Goal: Information Seeking & Learning: Learn about a topic

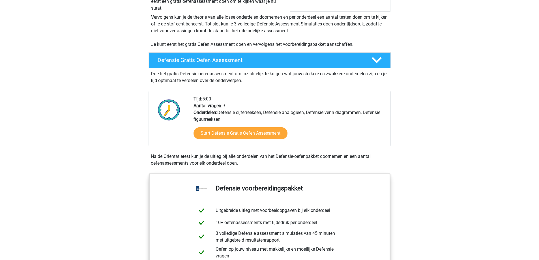
scroll to position [141, 0]
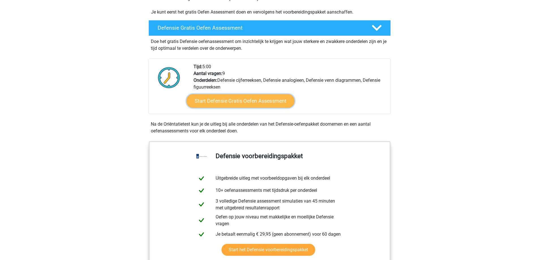
click at [233, 102] on link "Start Defensie Gratis Oefen Assessment" at bounding box center [240, 101] width 108 height 14
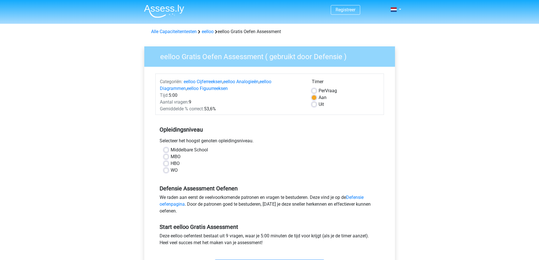
click at [178, 147] on label "Middelbare School" at bounding box center [189, 150] width 37 height 7
click at [168, 147] on input "Middelbare School" at bounding box center [166, 150] width 5 height 6
radio input "true"
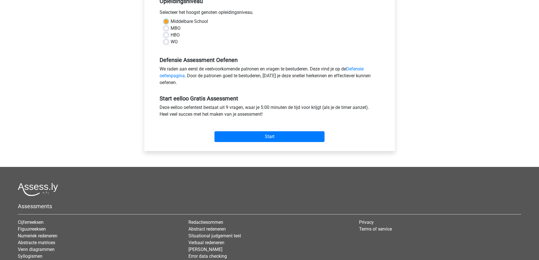
scroll to position [141, 0]
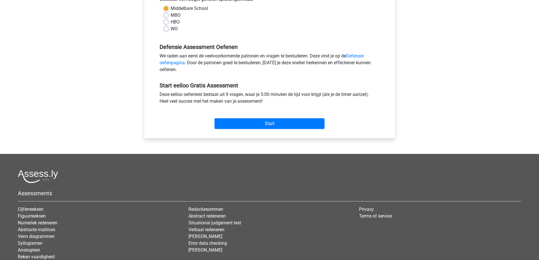
click at [244, 130] on div "Start" at bounding box center [269, 119] width 229 height 24
click at [244, 126] on input "Start" at bounding box center [269, 123] width 110 height 11
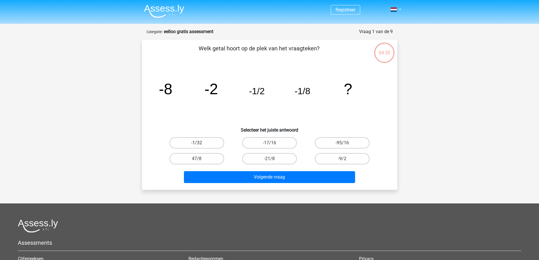
click at [213, 141] on label "-1/32" at bounding box center [196, 142] width 55 height 11
click at [200, 143] on input "-1/32" at bounding box center [199, 145] width 4 height 4
radio input "true"
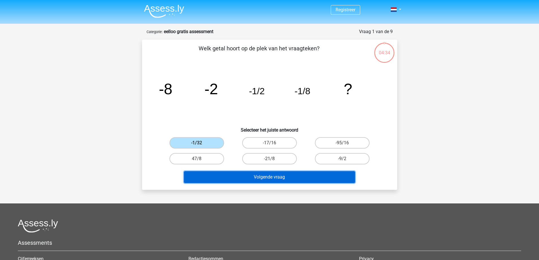
click at [299, 175] on button "Volgende vraag" at bounding box center [269, 177] width 171 height 12
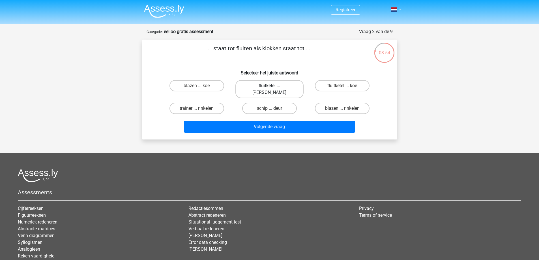
click at [290, 87] on label "fluitketel ... luiden" at bounding box center [269, 89] width 68 height 18
click at [273, 87] on input "fluitketel ... luiden" at bounding box center [271, 88] width 4 height 4
radio input "true"
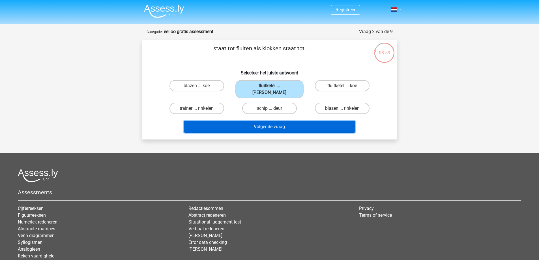
click at [288, 121] on button "Volgende vraag" at bounding box center [269, 127] width 171 height 12
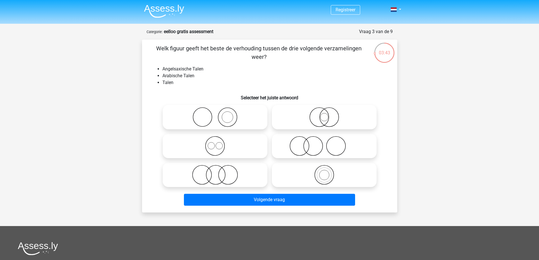
click at [239, 148] on icon at bounding box center [215, 146] width 100 height 20
click at [219, 143] on input "radio" at bounding box center [217, 141] width 4 height 4
radio input "true"
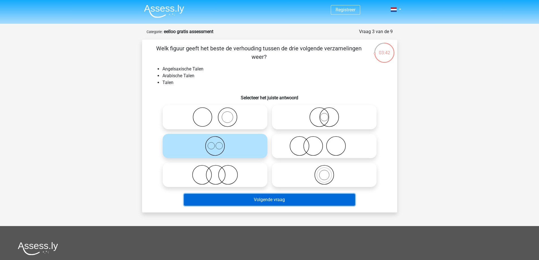
click at [290, 202] on button "Volgende vraag" at bounding box center [269, 200] width 171 height 12
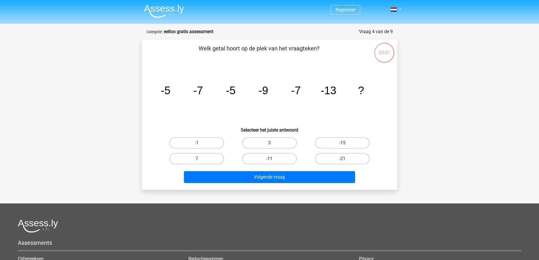
click at [283, 161] on label "-11" at bounding box center [269, 158] width 55 height 11
click at [273, 161] on input "-11" at bounding box center [271, 161] width 4 height 4
radio input "true"
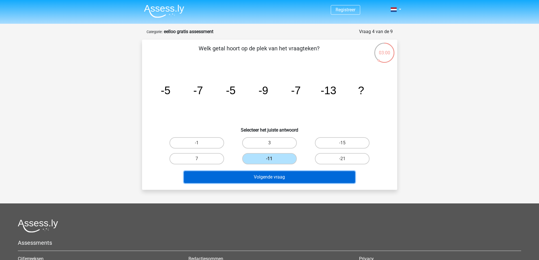
click at [284, 177] on button "Volgende vraag" at bounding box center [269, 177] width 171 height 12
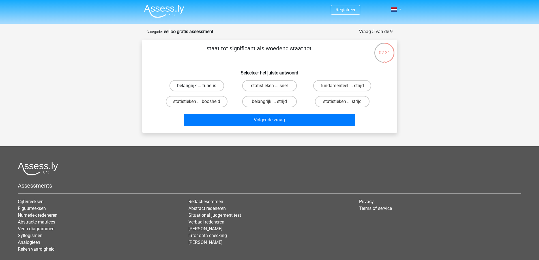
click at [211, 85] on label "belangrijk ... furieus" at bounding box center [196, 85] width 55 height 11
click at [200, 86] on input "belangrijk ... furieus" at bounding box center [199, 88] width 4 height 4
radio input "true"
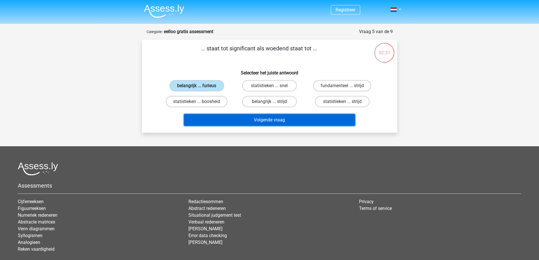
click at [244, 119] on button "Volgende vraag" at bounding box center [269, 120] width 171 height 12
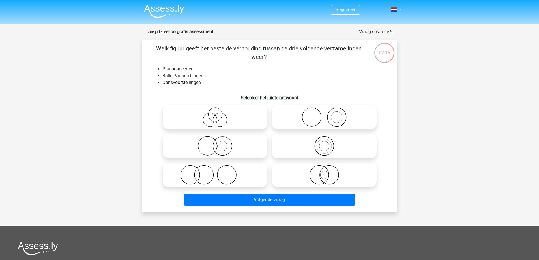
click at [249, 182] on icon at bounding box center [215, 175] width 100 height 20
click at [219, 172] on input "radio" at bounding box center [217, 170] width 4 height 4
radio input "true"
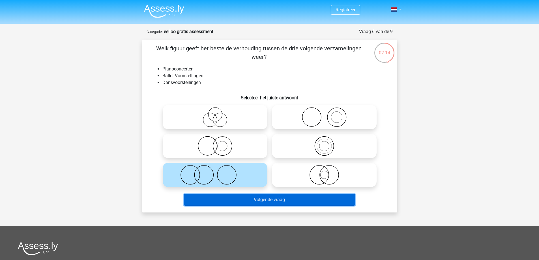
click at [251, 199] on button "Volgende vraag" at bounding box center [269, 200] width 171 height 12
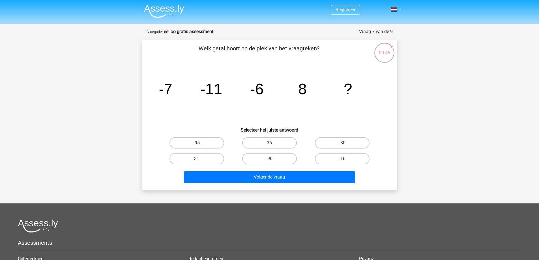
click at [283, 145] on label "36" at bounding box center [269, 142] width 55 height 11
click at [273, 145] on input "36" at bounding box center [271, 145] width 4 height 4
radio input "true"
click at [345, 158] on label "-16" at bounding box center [342, 158] width 55 height 11
click at [345, 159] on input "-16" at bounding box center [344, 161] width 4 height 4
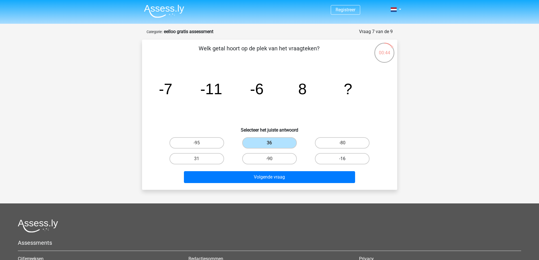
radio input "true"
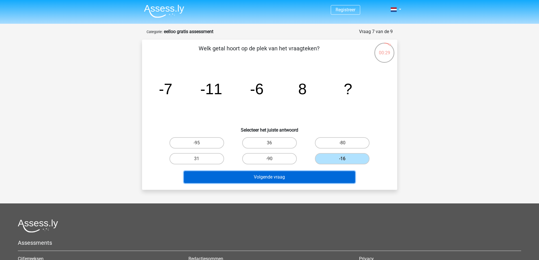
click at [287, 174] on button "Volgende vraag" at bounding box center [269, 177] width 171 height 12
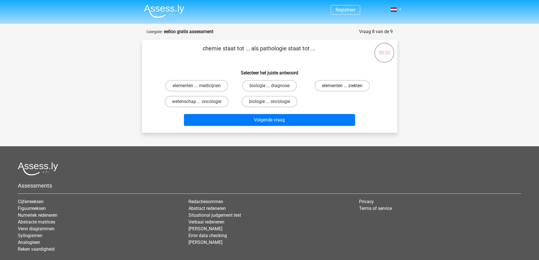
click at [327, 84] on label "elementen ... ziekten" at bounding box center [342, 85] width 55 height 11
click at [342, 86] on input "elementen ... ziekten" at bounding box center [344, 88] width 4 height 4
radio input "true"
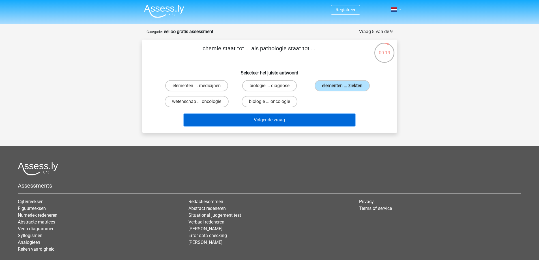
click at [298, 115] on button "Volgende vraag" at bounding box center [269, 120] width 171 height 12
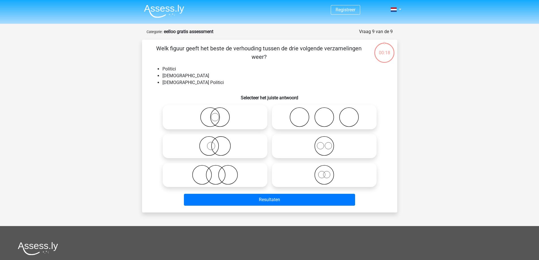
scroll to position [28, 0]
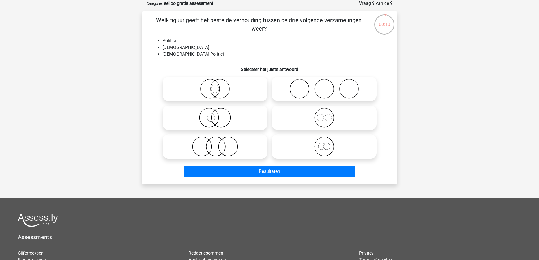
click at [324, 148] on icon at bounding box center [324, 147] width 100 height 20
click at [324, 144] on input "radio" at bounding box center [326, 142] width 4 height 4
radio input "true"
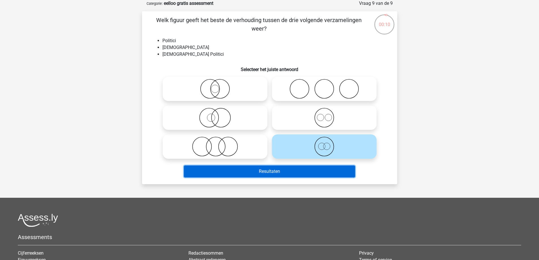
click at [309, 170] on button "Resultaten" at bounding box center [269, 171] width 171 height 12
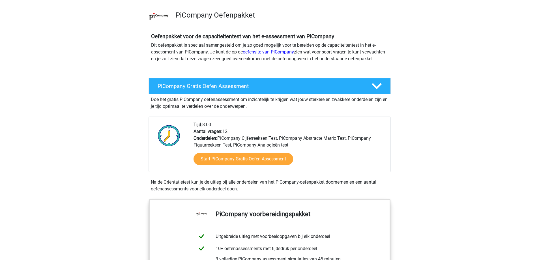
scroll to position [57, 0]
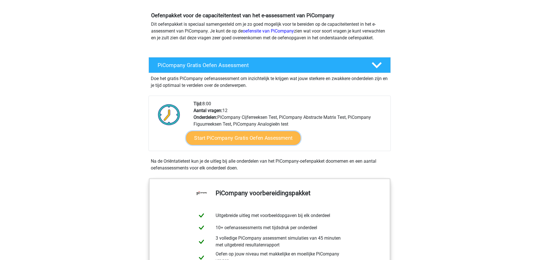
click at [243, 145] on link "Start PiCompany Gratis Oefen Assessment" at bounding box center [243, 138] width 115 height 14
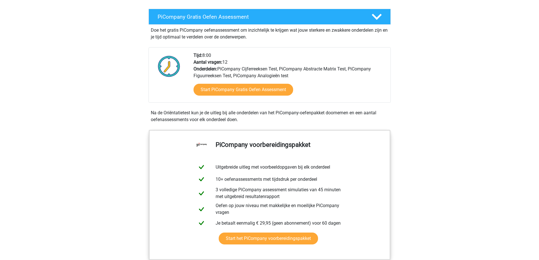
scroll to position [141, 0]
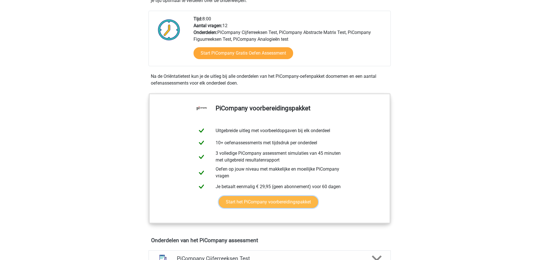
click at [265, 208] on link "Start het PiCompany voorbereidingspakket" at bounding box center [268, 202] width 99 height 12
